Goal: Task Accomplishment & Management: Complete application form

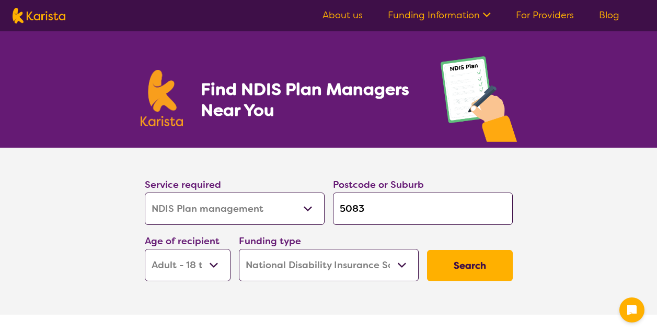
select select "NDIS Plan management"
select select "AD"
select select "NDIS"
select select "NDIS Plan management"
select select "AD"
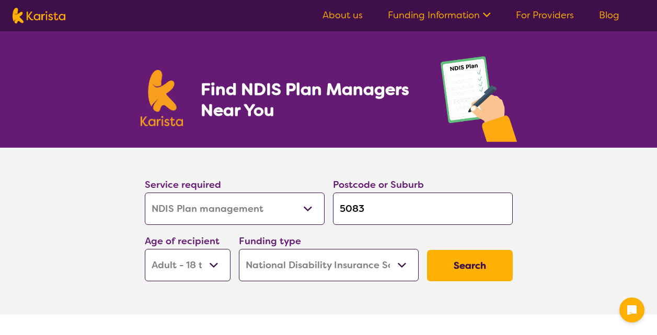
select select "NDIS"
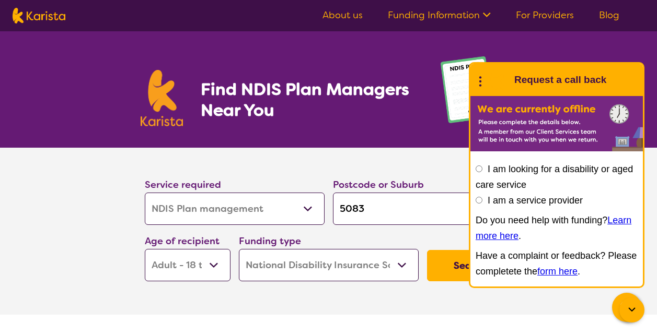
click at [329, 159] on section "Service required Allied Health Assistant Assessment ([MEDICAL_DATA] or [MEDICAL…" at bounding box center [328, 217] width 401 height 138
click at [542, 18] on link "For Providers" at bounding box center [545, 15] width 58 height 13
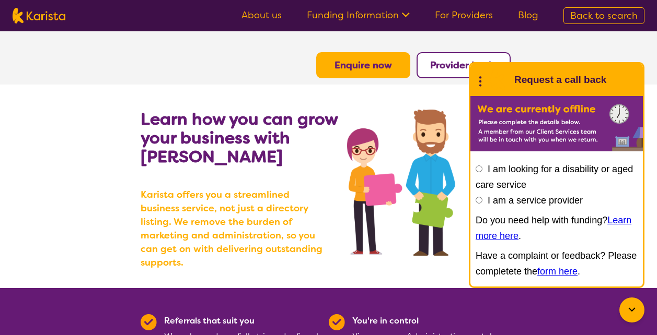
scroll to position [14, 0]
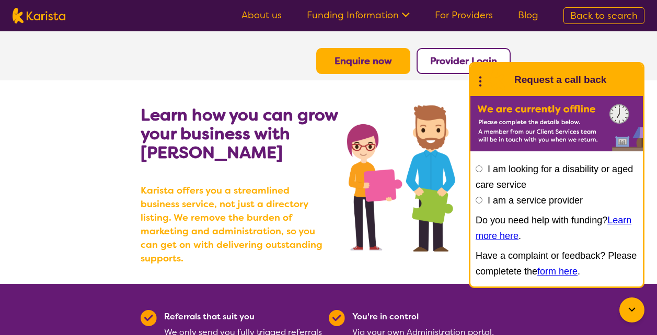
click at [480, 200] on input "I am a service provider" at bounding box center [478, 200] width 7 height 7
radio input "true"
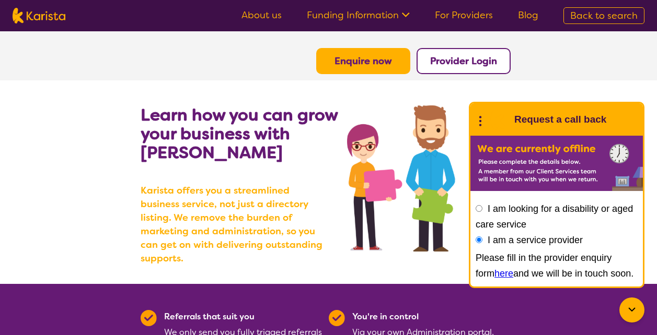
click at [494, 273] on link "here" at bounding box center [503, 274] width 19 height 10
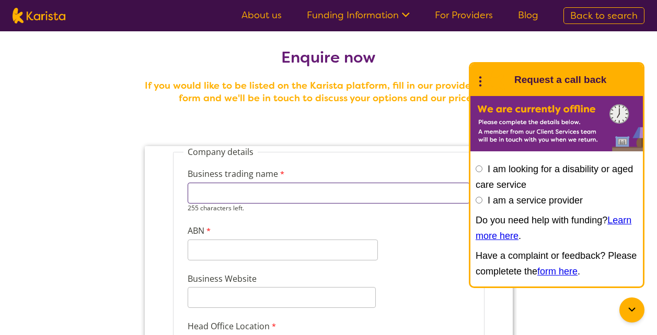
click at [333, 190] on input "Business trading name" at bounding box center [328, 193] width 282 height 21
type input "Royal Healthcare Pty Ltd"
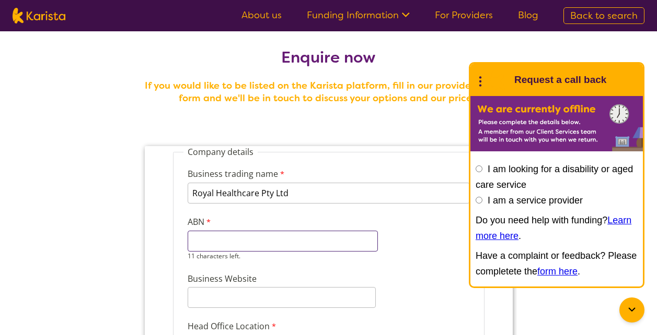
click at [249, 252] on div "11 characters left." at bounding box center [282, 246] width 190 height 30
type input "456"
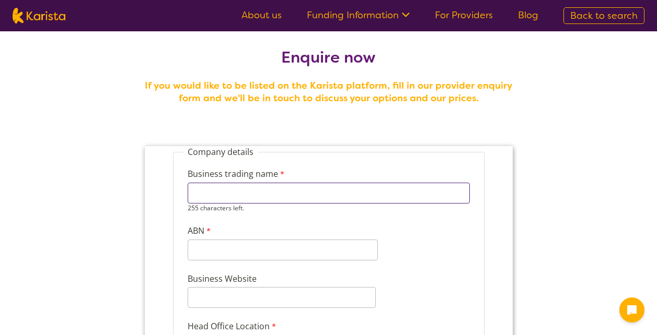
click at [215, 194] on input "Business trading name" at bounding box center [328, 193] width 282 height 21
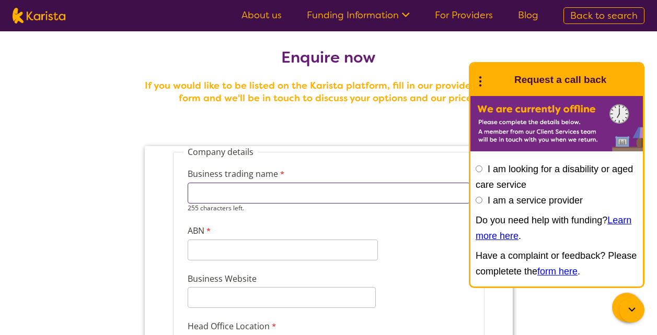
type input "Royal Healthcare Pty Ltd"
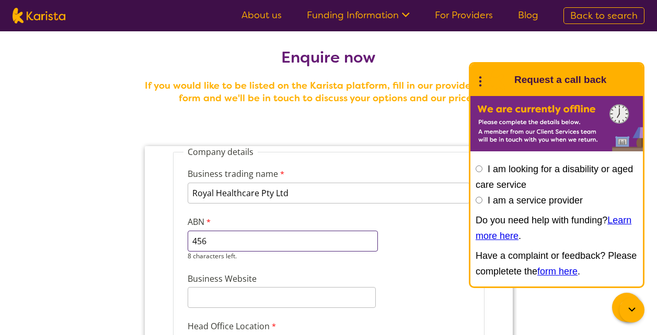
click at [211, 252] on div "456 8 characters left." at bounding box center [282, 246] width 190 height 30
type input "4"
paste input "45682699234"
type input "45682699234"
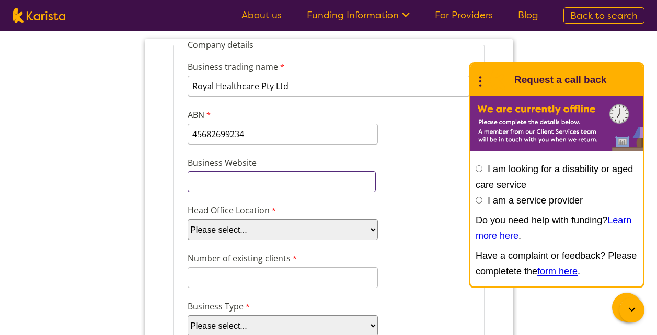
scroll to position [116, 0]
click at [443, 168] on div "Business Website" at bounding box center [328, 174] width 291 height 40
click at [304, 229] on select "Please select... ACT NSW NT QLD SA TAS VIC WA" at bounding box center [282, 229] width 190 height 21
select select "tfa_98"
click at [187, 219] on select "Please select... ACT NSW NT QLD SA TAS VIC WA" at bounding box center [282, 229] width 190 height 21
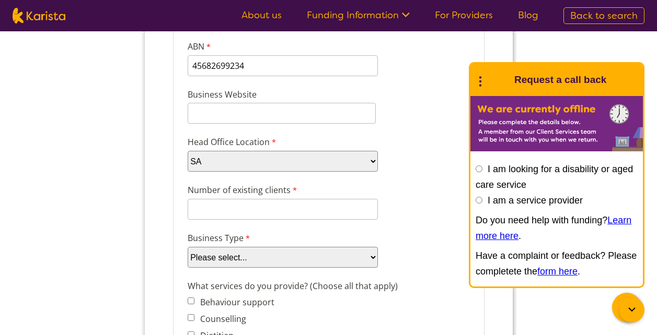
scroll to position [191, 0]
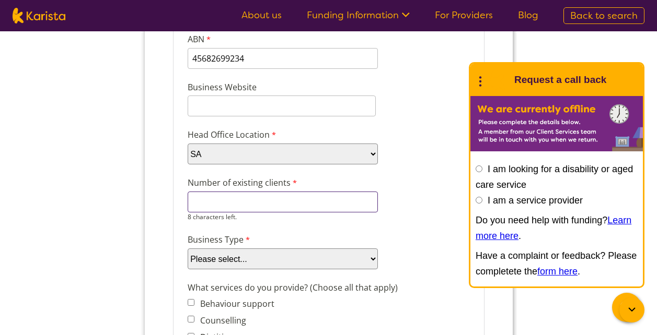
click at [268, 203] on input "Number of existing clients" at bounding box center [282, 202] width 190 height 21
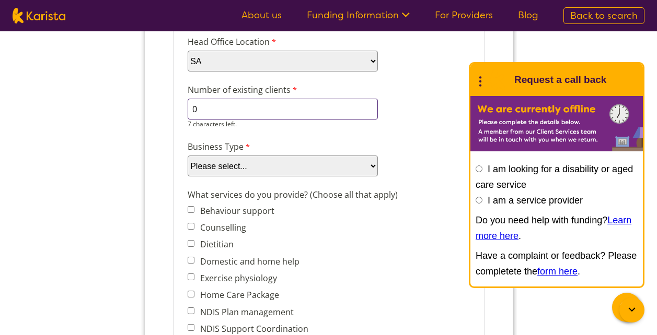
scroll to position [288, 0]
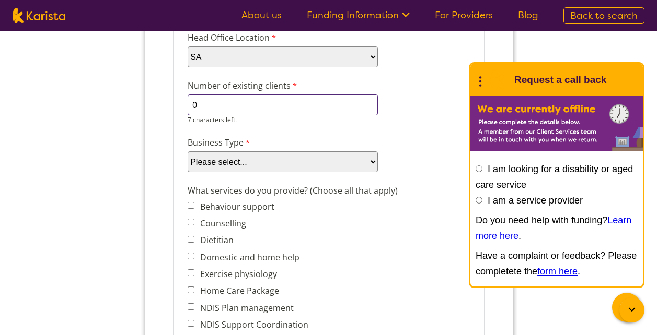
type input "0"
click at [273, 165] on div "Business Type Please select... Company Individual/Sole Trader Other (please spe…" at bounding box center [328, 154] width 291 height 40
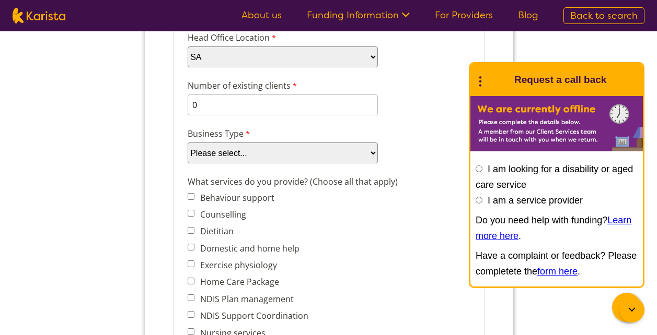
select select "tfa_87"
click at [187, 164] on select "Please select... Company Individual/Sole Trader Other (please specify)" at bounding box center [282, 153] width 190 height 21
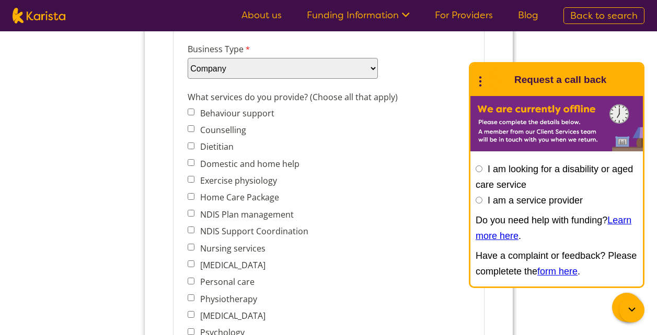
scroll to position [374, 0]
click at [192, 162] on input "Domestic and home help" at bounding box center [190, 162] width 7 height 7
checkbox input "true"
click at [192, 196] on input "Home Care Package" at bounding box center [190, 196] width 7 height 7
checkbox input "true"
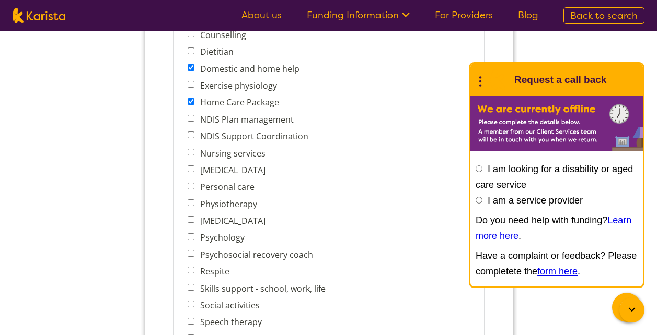
scroll to position [469, 0]
click at [191, 154] on input "Nursing services" at bounding box center [190, 151] width 7 height 7
checkbox input "true"
click at [193, 185] on input "Personal care" at bounding box center [190, 185] width 7 height 7
checkbox input "true"
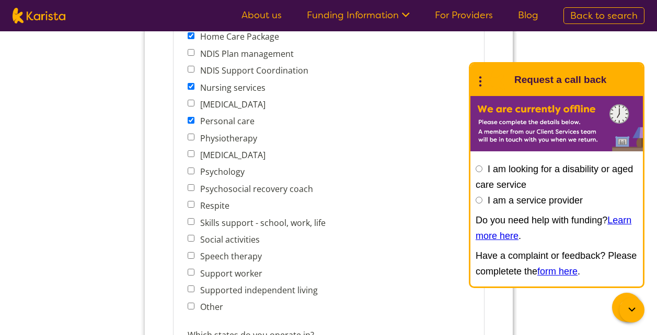
scroll to position [535, 0]
click at [191, 205] on input "Respite" at bounding box center [190, 204] width 7 height 7
checkbox input "true"
click at [190, 223] on input "Skills support - school, work, life" at bounding box center [190, 221] width 7 height 7
checkbox input "true"
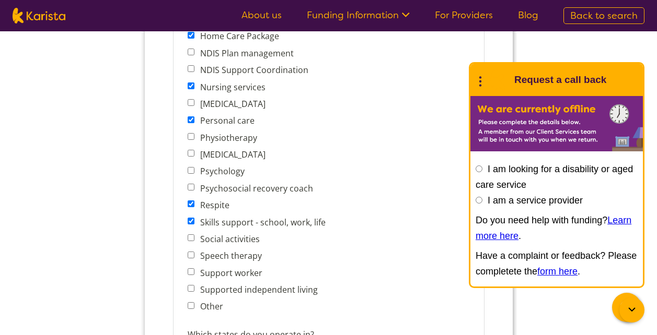
click at [190, 238] on input "Social activities" at bounding box center [190, 238] width 7 height 7
checkbox input "true"
click at [191, 273] on input "Support worker" at bounding box center [190, 272] width 7 height 7
checkbox input "true"
click at [191, 288] on input "Supported independent living" at bounding box center [190, 288] width 7 height 7
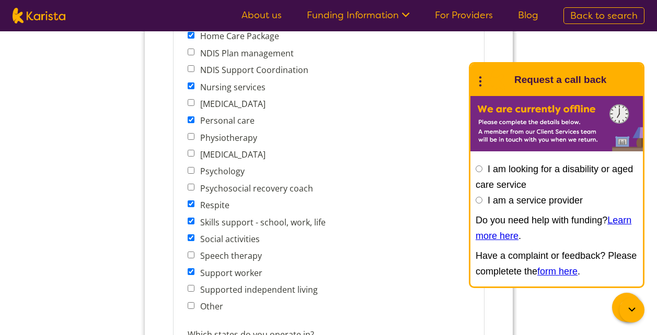
checkbox input "true"
click at [190, 307] on input "Other" at bounding box center [190, 306] width 7 height 7
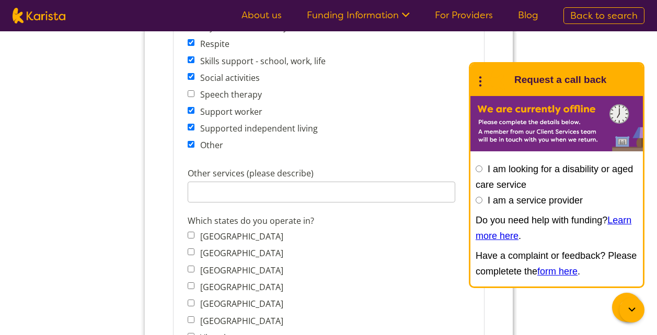
scroll to position [697, 0]
click at [192, 146] on input "Other" at bounding box center [190, 144] width 7 height 7
checkbox input "false"
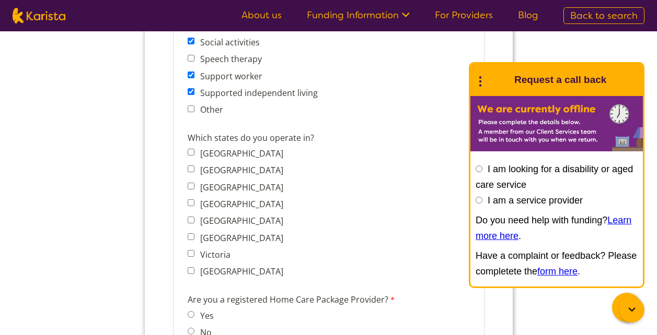
scroll to position [733, 0]
click at [189, 217] on input "South Australia" at bounding box center [190, 219] width 7 height 7
checkbox input "true"
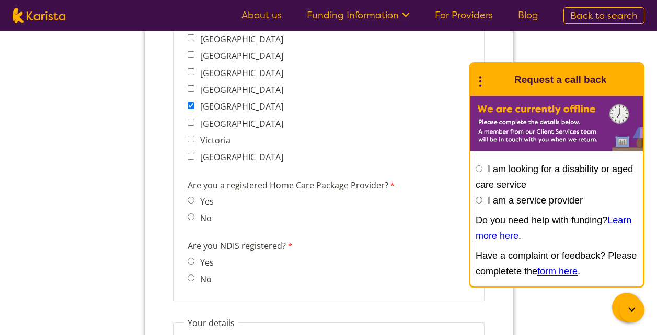
scroll to position [860, 0]
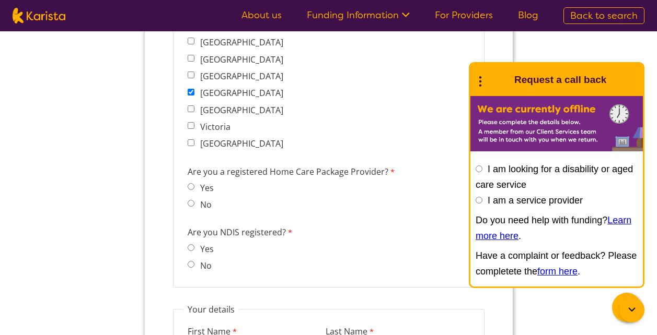
click at [194, 206] on span "No" at bounding box center [203, 205] width 32 height 15
click at [190, 206] on input "No" at bounding box center [190, 203] width 7 height 7
radio input "true"
click at [188, 264] on input "No" at bounding box center [190, 264] width 7 height 7
radio input "true"
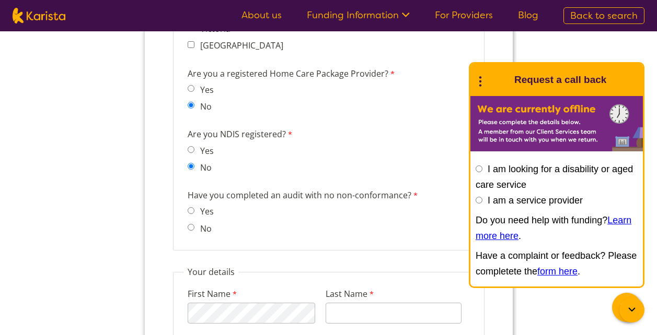
scroll to position [960, 0]
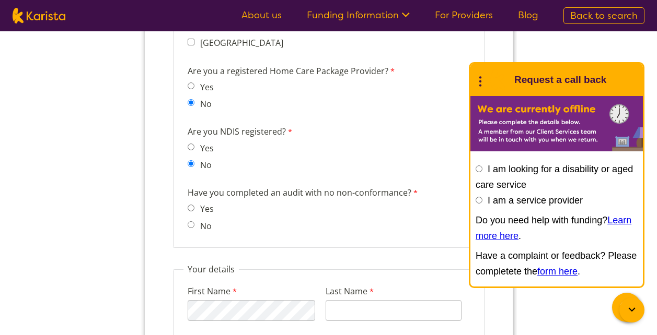
click at [191, 207] on input "Yes" at bounding box center [190, 208] width 7 height 7
radio input "true"
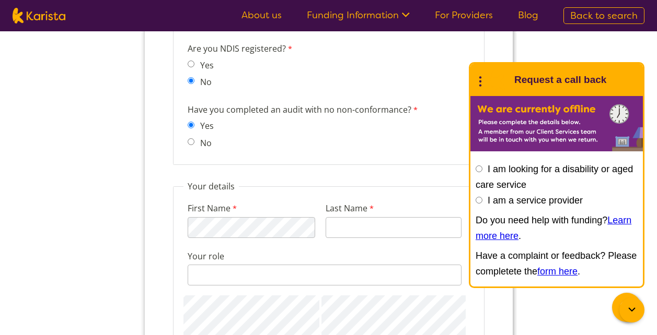
scroll to position [1044, 0]
type input "Elevate Support Care"
type input "KAUR"
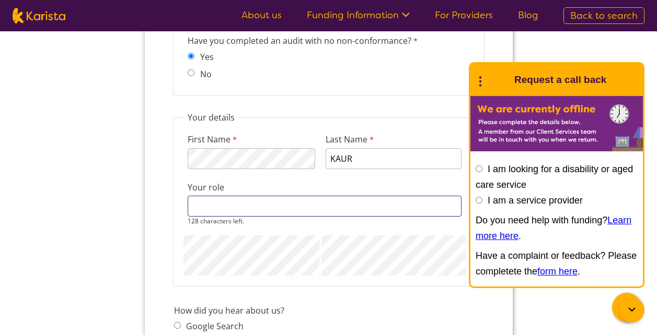
click at [276, 219] on div "128 characters left." at bounding box center [324, 211] width 274 height 30
type input "d"
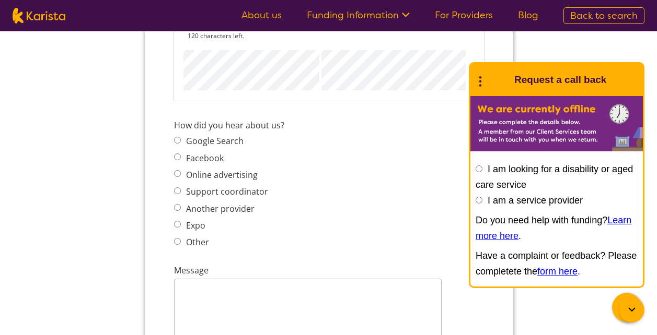
scroll to position [1317, 0]
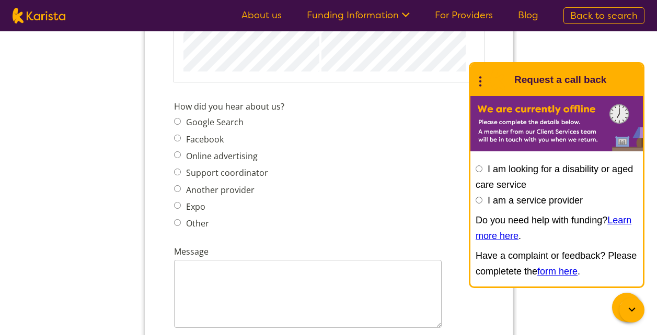
type input "DIRECTOR"
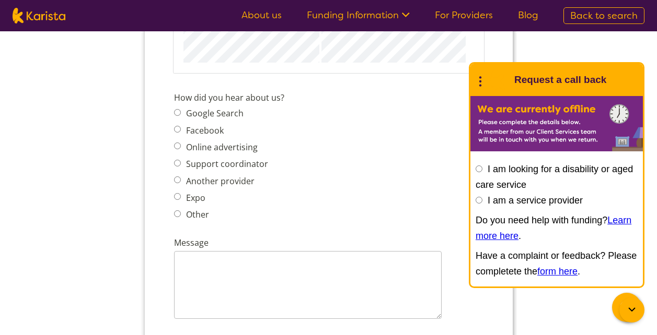
click at [177, 172] on span "Google Search Facebook Online advertising Support coordinator Another provider …" at bounding box center [223, 164] width 100 height 117
click at [177, 164] on input "Support coordinator" at bounding box center [176, 163] width 7 height 7
radio input "true"
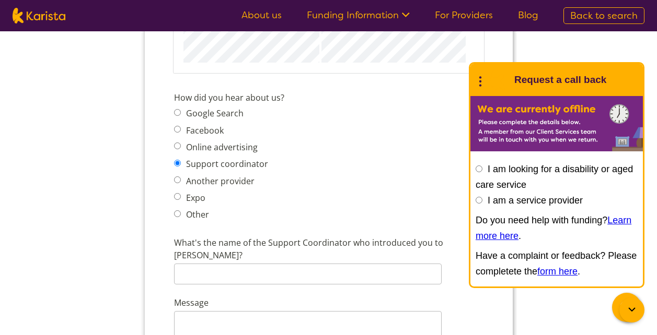
click at [178, 111] on input "Google Search" at bounding box center [176, 112] width 7 height 7
radio input "true"
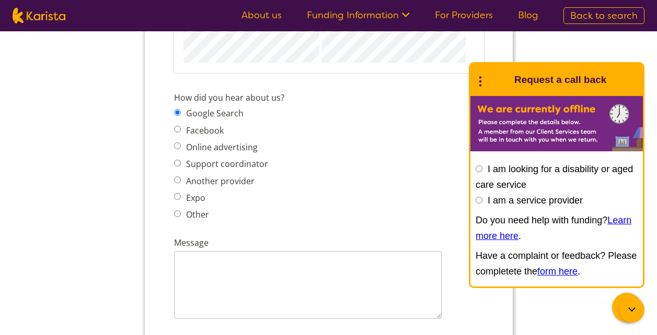
click at [177, 213] on input "Other" at bounding box center [176, 214] width 7 height 7
radio input "true"
click at [177, 181] on input "Another provider" at bounding box center [176, 180] width 7 height 7
radio input "true"
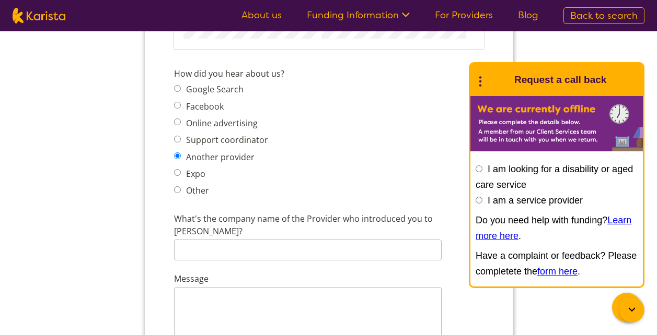
scroll to position [1341, 0]
click at [178, 120] on input "Online advertising" at bounding box center [176, 121] width 7 height 7
radio input "true"
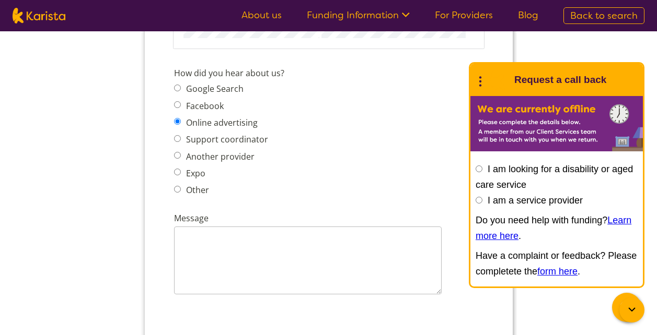
drag, startPoint x: 178, startPoint y: 120, endPoint x: 304, endPoint y: 232, distance: 168.4
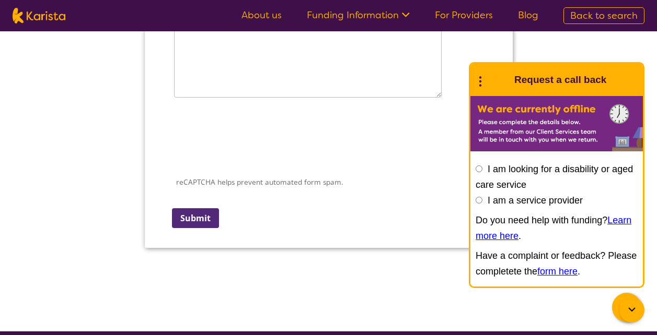
scroll to position [1539, 0]
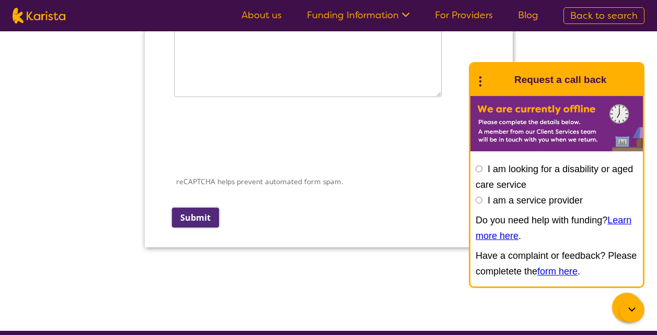
click at [201, 214] on input "Submit" at bounding box center [194, 218] width 47 height 20
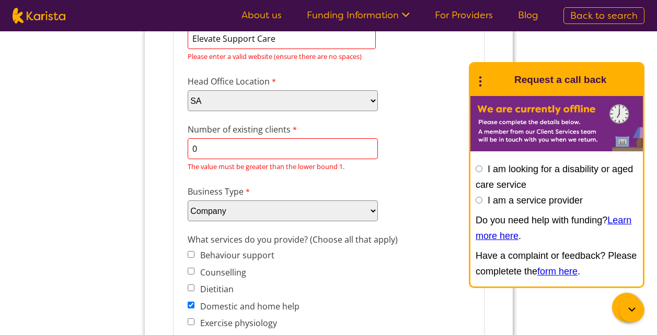
scroll to position [229, 0]
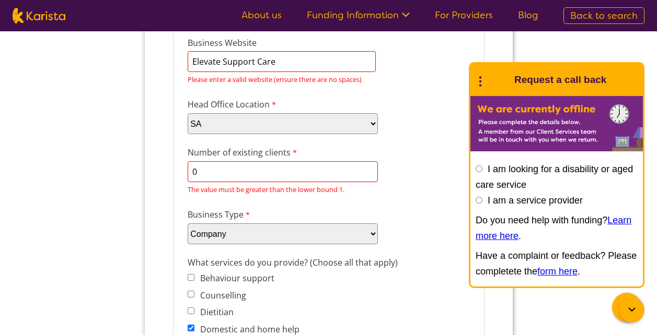
click at [294, 164] on input "0" at bounding box center [282, 171] width 190 height 21
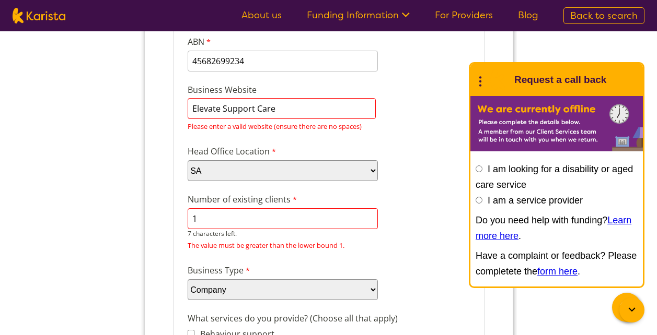
scroll to position [170, 0]
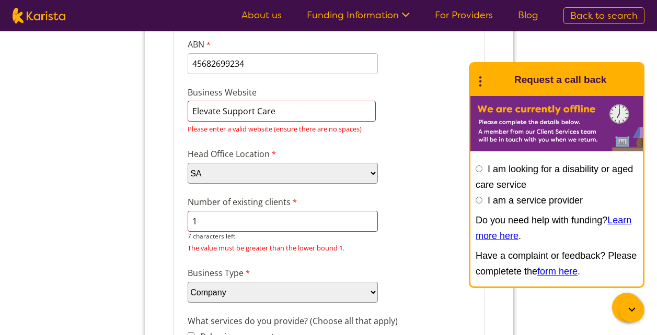
type input "1"
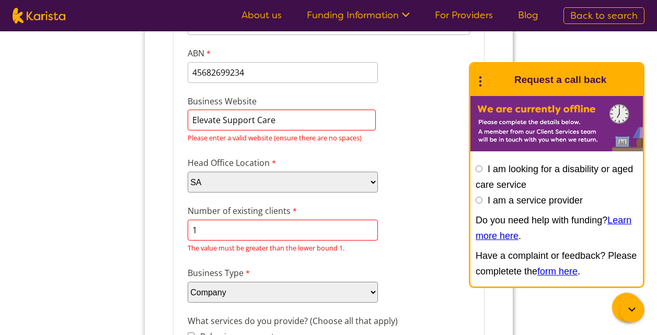
click at [305, 119] on input "Elevate Support Care" at bounding box center [281, 120] width 188 height 21
type input "E"
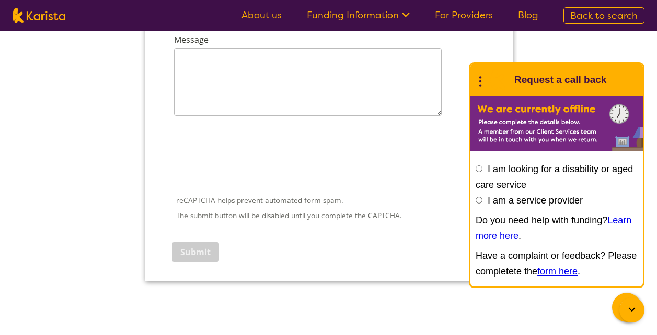
scroll to position [0, 0]
